Goal: Task Accomplishment & Management: Use online tool/utility

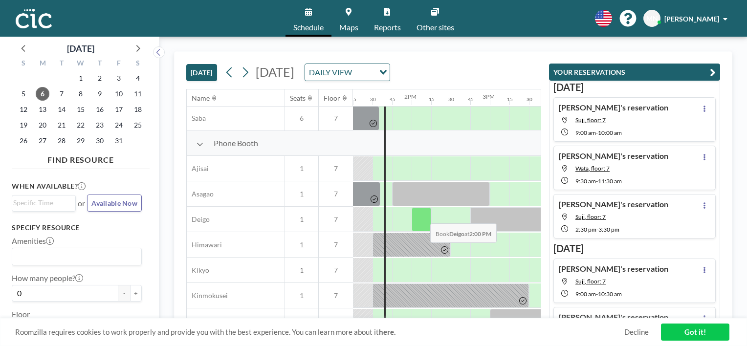
scroll to position [300, 1037]
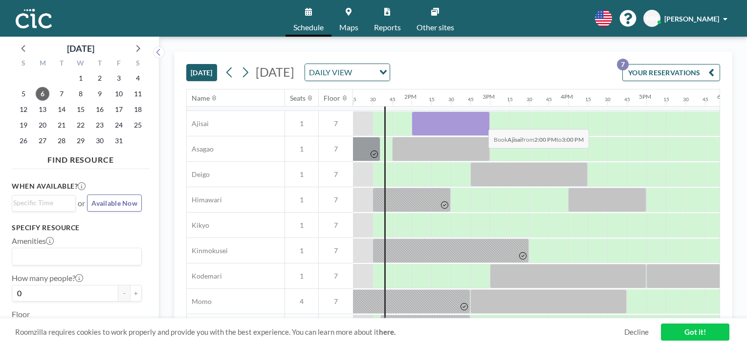
drag, startPoint x: 419, startPoint y: 117, endPoint x: 481, endPoint y: 121, distance: 61.8
click at [481, 121] on div at bounding box center [451, 124] width 78 height 24
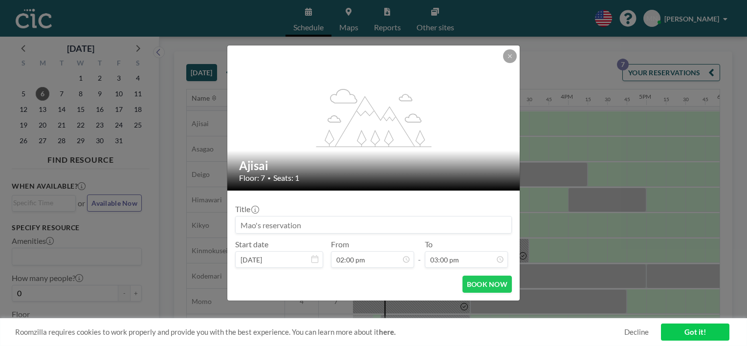
scroll to position [18, 0]
click at [491, 288] on button "BOOK NOW" at bounding box center [487, 284] width 49 height 17
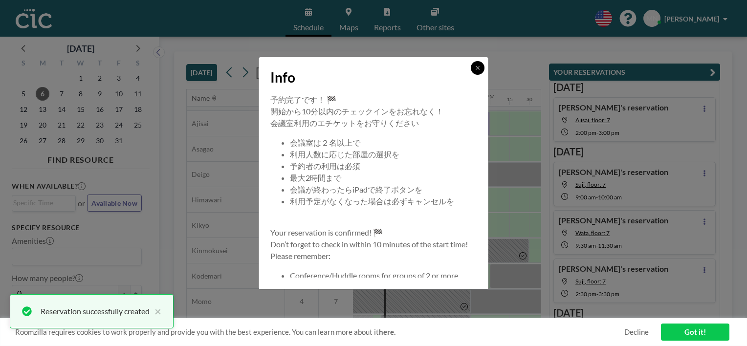
click at [480, 70] on icon at bounding box center [478, 68] width 6 height 6
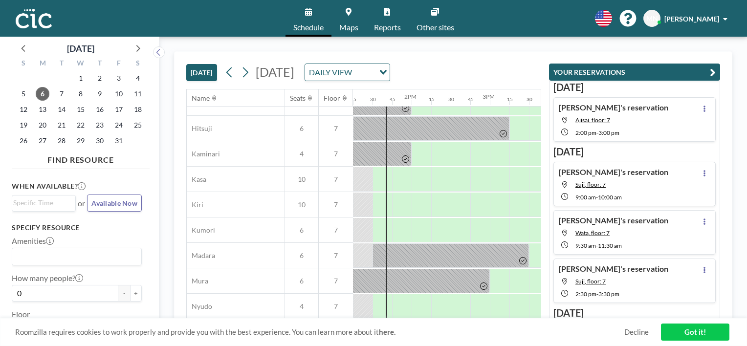
scroll to position [45, 1037]
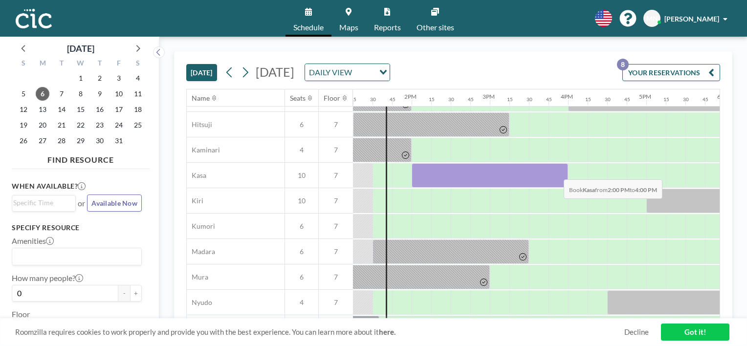
drag, startPoint x: 423, startPoint y: 174, endPoint x: 555, endPoint y: 170, distance: 132.1
click at [555, 170] on div at bounding box center [490, 175] width 157 height 24
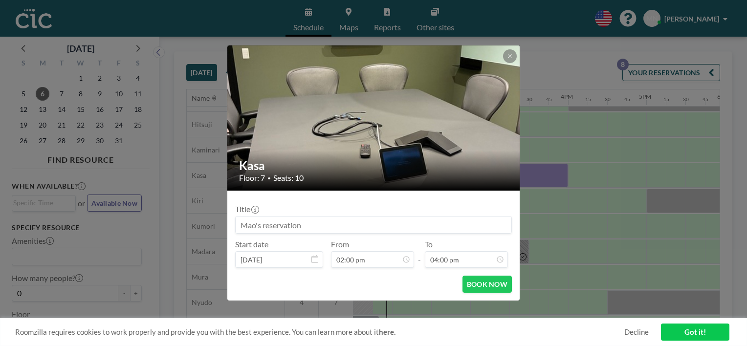
scroll to position [1114, 0]
click at [507, 56] on icon at bounding box center [510, 56] width 6 height 6
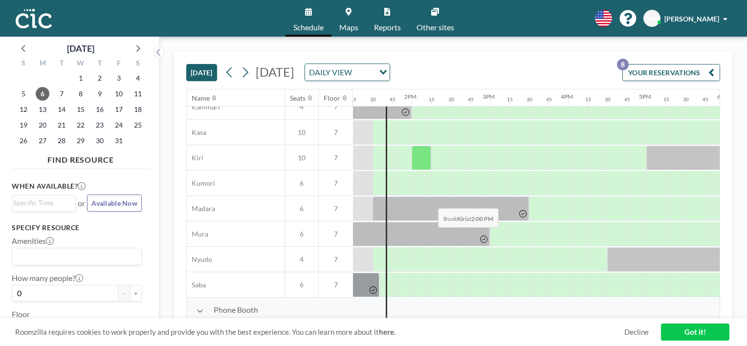
scroll to position [90, 1037]
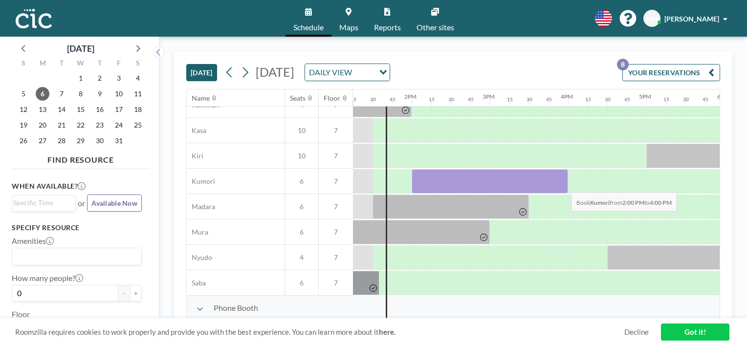
drag, startPoint x: 420, startPoint y: 176, endPoint x: 564, endPoint y: 184, distance: 144.1
click at [564, 184] on div at bounding box center [490, 181] width 157 height 24
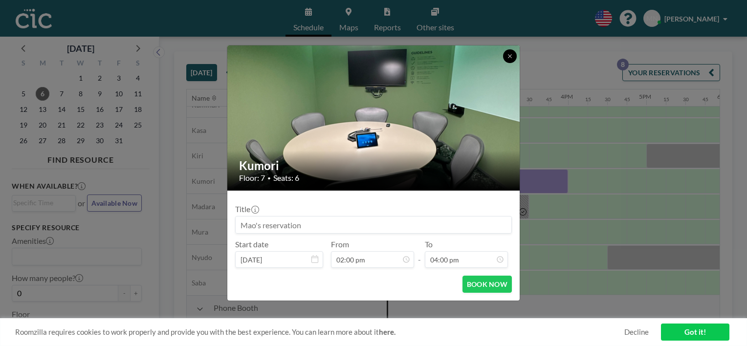
click at [509, 53] on icon at bounding box center [510, 56] width 6 height 6
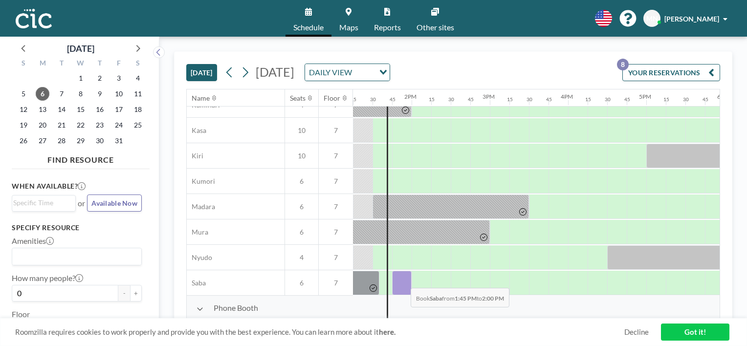
click at [403, 280] on div at bounding box center [402, 283] width 20 height 24
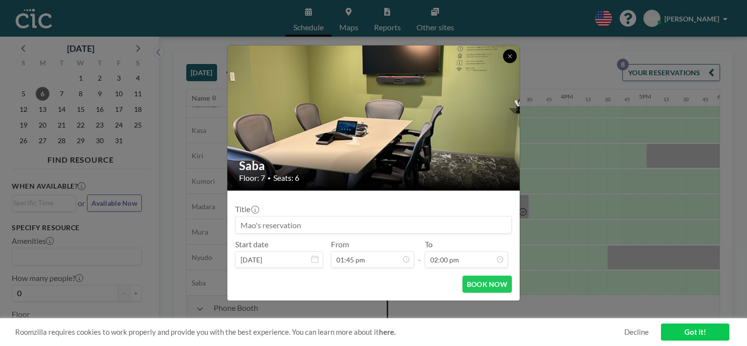
drag, startPoint x: 511, startPoint y: 53, endPoint x: 508, endPoint y: 70, distance: 17.3
click at [510, 54] on icon at bounding box center [510, 56] width 6 height 6
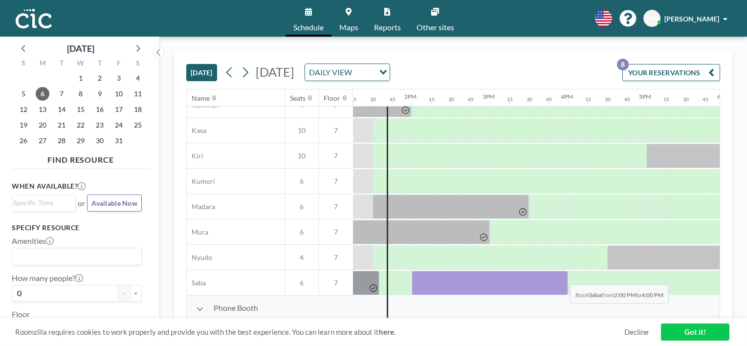
drag, startPoint x: 420, startPoint y: 281, endPoint x: 563, endPoint y: 277, distance: 142.9
click at [563, 277] on div at bounding box center [490, 283] width 157 height 24
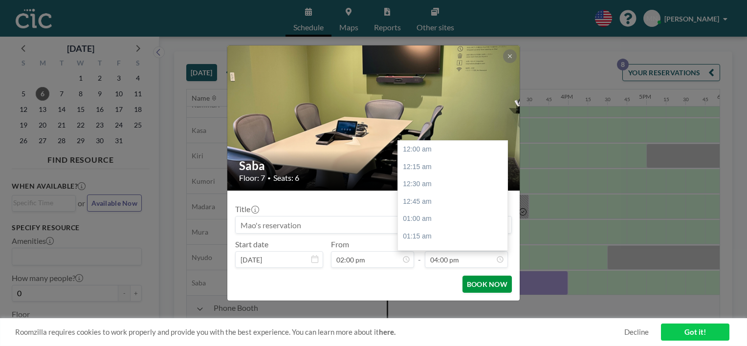
scroll to position [1114, 0]
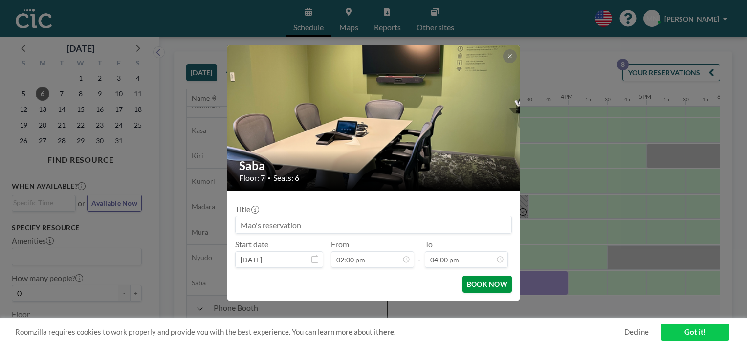
click at [493, 285] on button "BOOK NOW" at bounding box center [487, 284] width 49 height 17
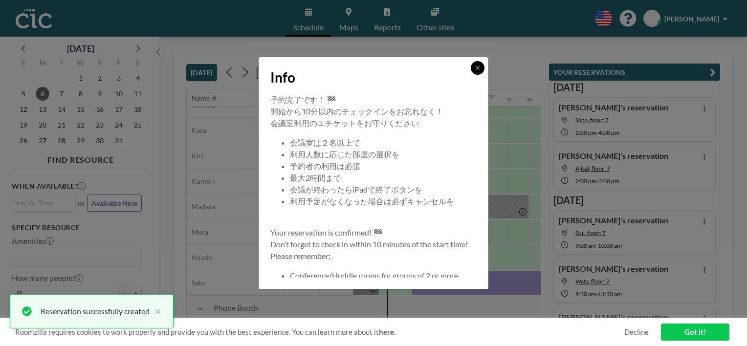
click at [475, 63] on button at bounding box center [478, 68] width 14 height 14
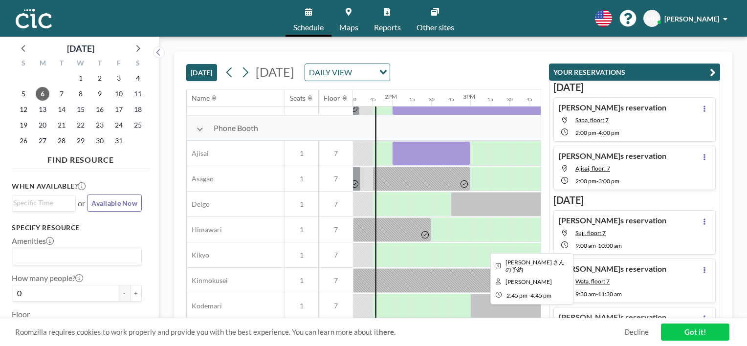
scroll to position [225, 1057]
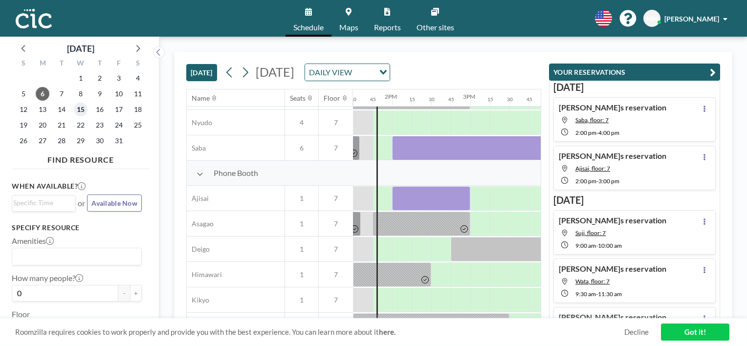
click at [84, 111] on span "15" at bounding box center [81, 110] width 14 height 14
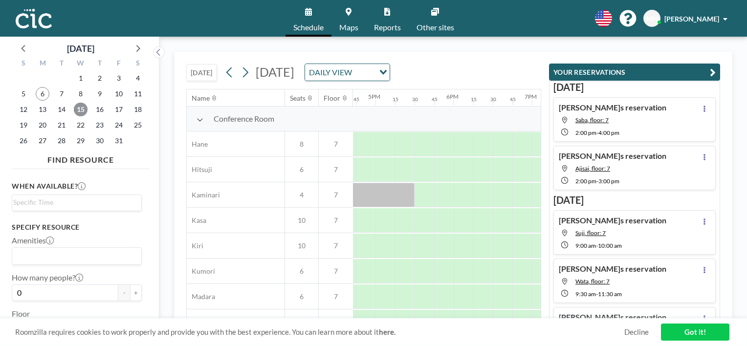
scroll to position [0, 1313]
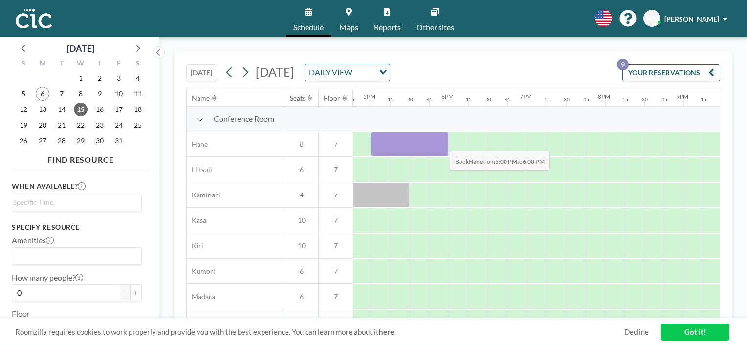
drag, startPoint x: 376, startPoint y: 149, endPoint x: 442, endPoint y: 143, distance: 66.7
click at [442, 143] on div at bounding box center [410, 144] width 78 height 24
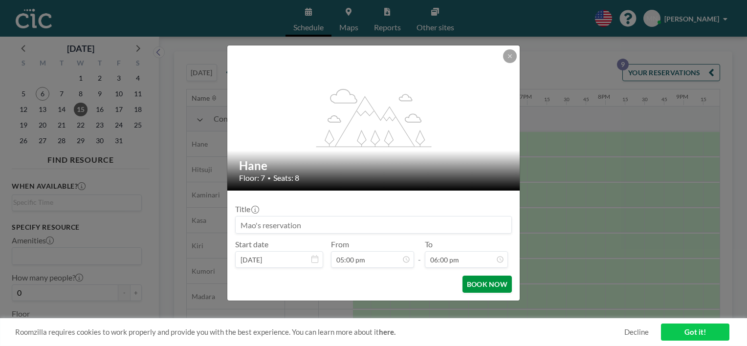
scroll to position [1253, 0]
click at [489, 283] on button "BOOK NOW" at bounding box center [487, 284] width 49 height 17
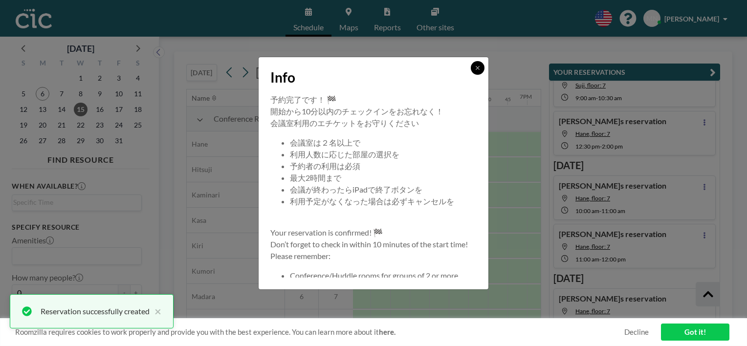
click at [479, 68] on icon at bounding box center [478, 68] width 6 height 6
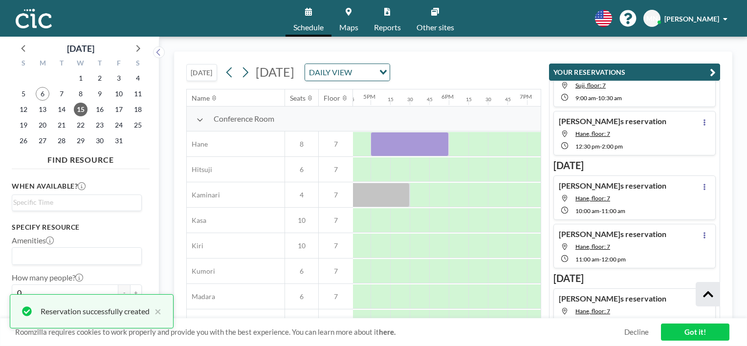
scroll to position [321, 0]
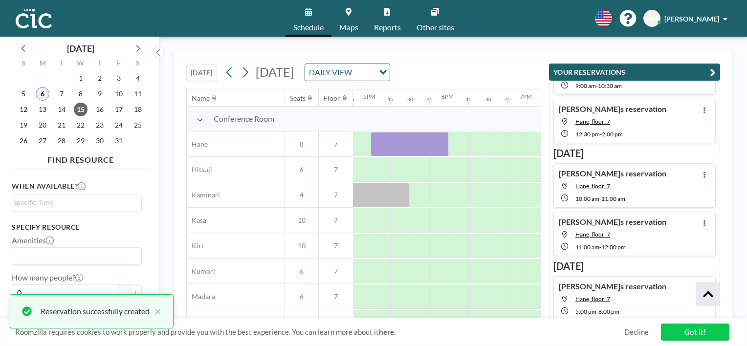
click at [48, 94] on span "6" at bounding box center [43, 94] width 14 height 14
